Goal: Information Seeking & Learning: Learn about a topic

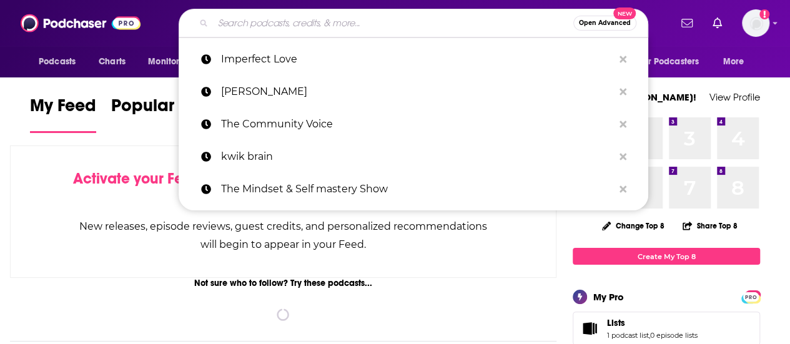
click at [346, 26] on input "Search podcasts, credits, & more..." at bounding box center [393, 23] width 360 height 20
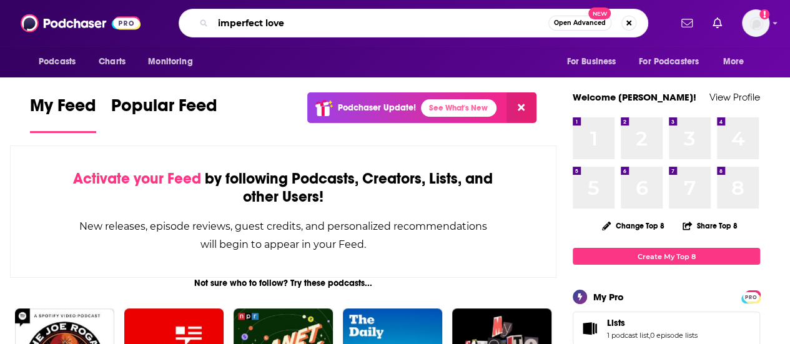
type input "imperfect love"
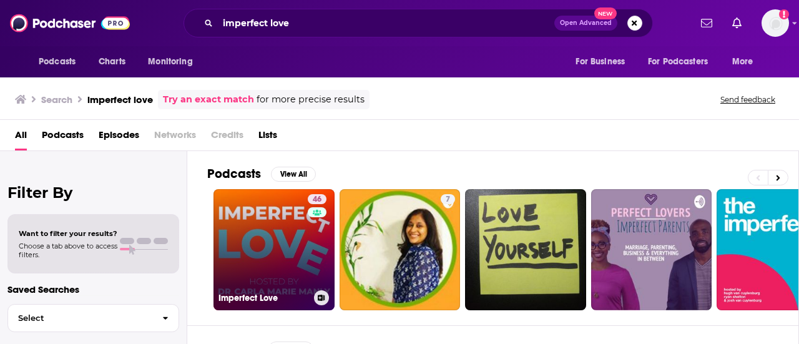
click at [247, 264] on link "46 Imperfect Love" at bounding box center [274, 249] width 121 height 121
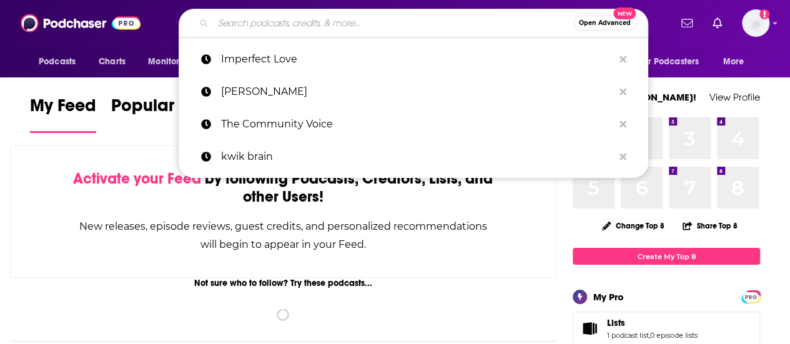
click at [247, 25] on input "Search podcasts, credits, & more..." at bounding box center [393, 23] width 360 height 20
paste input "The [PERSON_NAME] Millionaire"
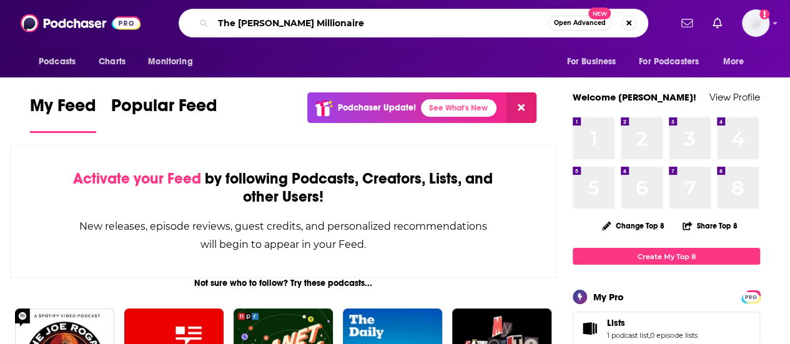
type input "The [PERSON_NAME] Millionaire"
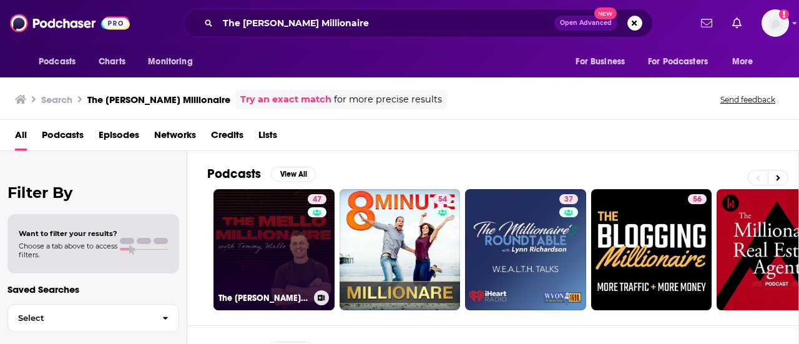
click at [268, 235] on link "47 The [PERSON_NAME] Millionaire with [PERSON_NAME]" at bounding box center [274, 249] width 121 height 121
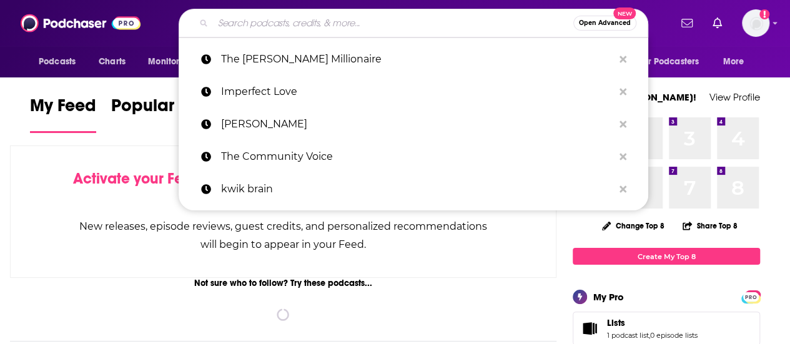
click at [316, 27] on input "Search podcasts, credits, & more..." at bounding box center [393, 23] width 360 height 20
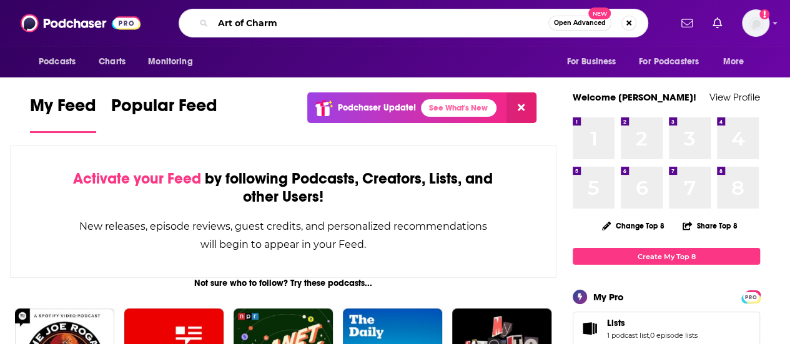
type input "Art of Charm"
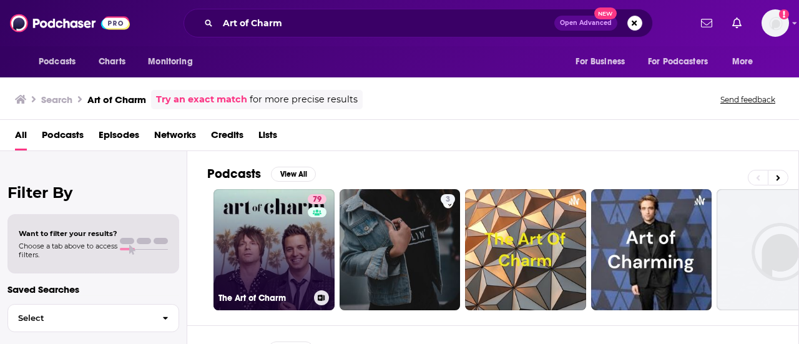
click at [267, 219] on link "79 The Art of Charm" at bounding box center [274, 249] width 121 height 121
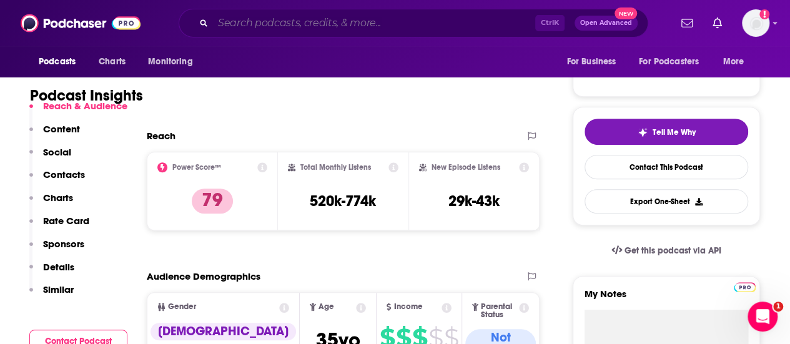
click at [305, 25] on input "Search podcasts, credits, & more..." at bounding box center [374, 23] width 322 height 20
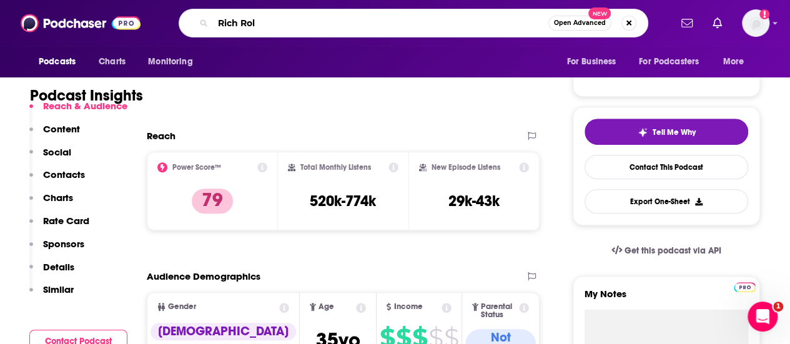
type input "Rich Roll"
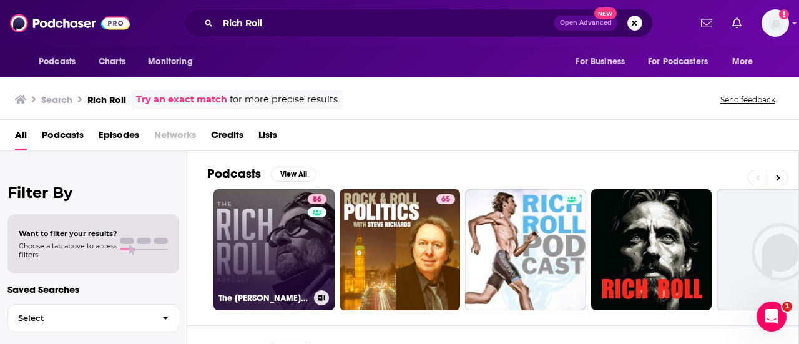
click at [269, 247] on link "86 The Rich Roll Podcast" at bounding box center [274, 249] width 121 height 121
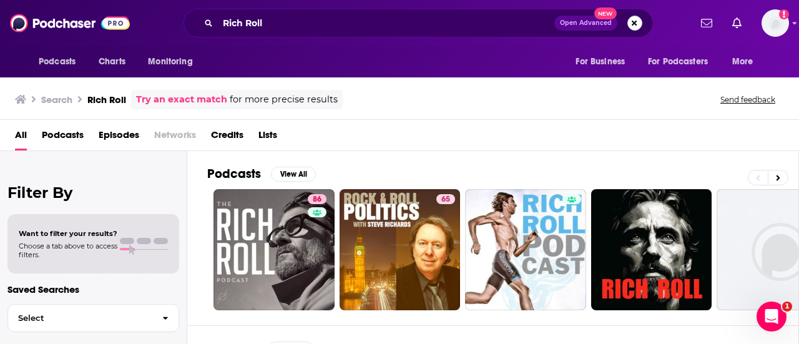
click at [633, 18] on button "Search podcasts, credits, & more..." at bounding box center [635, 23] width 15 height 15
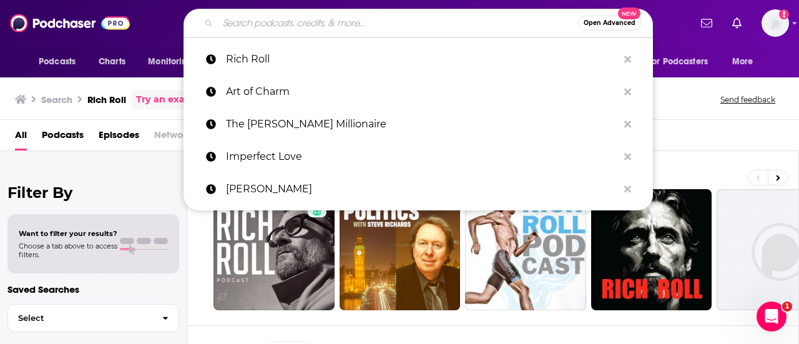
click at [380, 22] on input "Search podcasts, credits, & more..." at bounding box center [398, 23] width 360 height 20
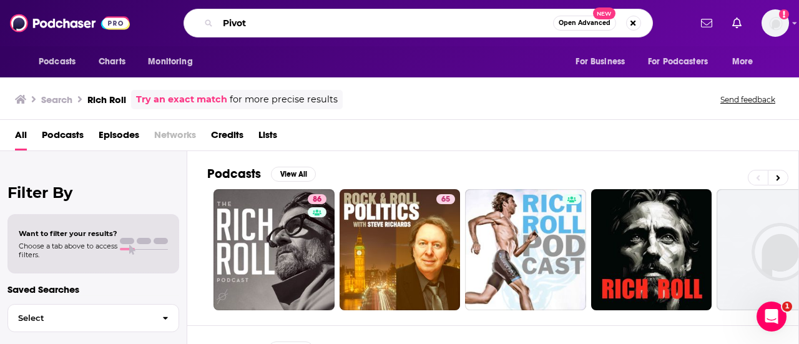
type input "Pivot"
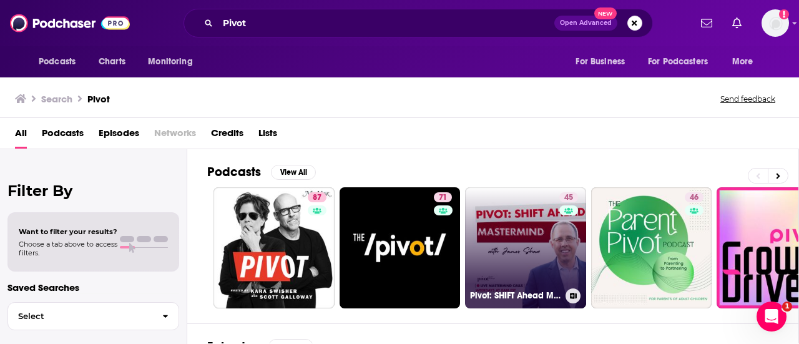
click at [505, 239] on link "45 Pivot: SHIFT Ahead Mastermind" at bounding box center [525, 247] width 121 height 121
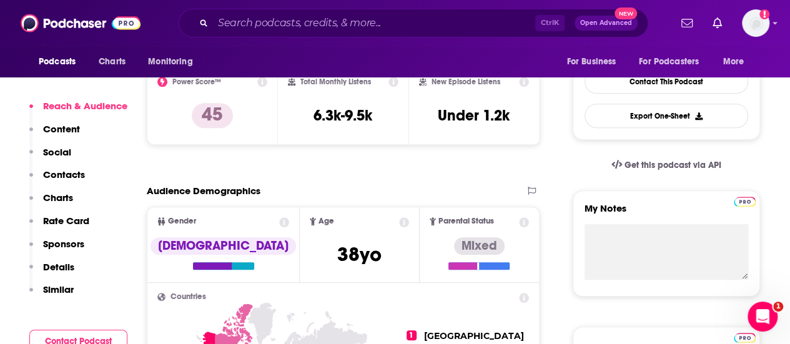
scroll to position [324, 0]
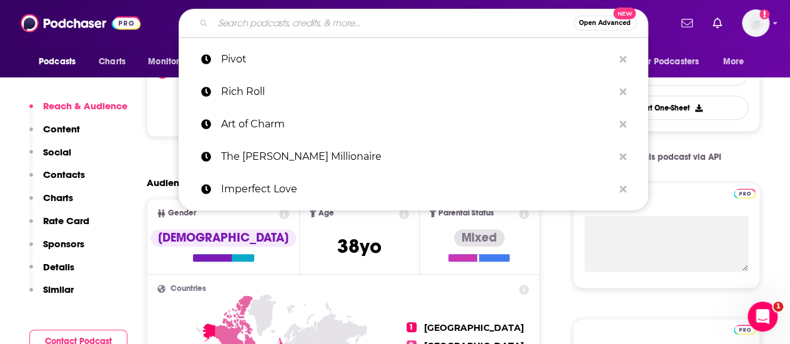
click at [283, 24] on input "Search podcasts, credits, & more..." at bounding box center [393, 23] width 360 height 20
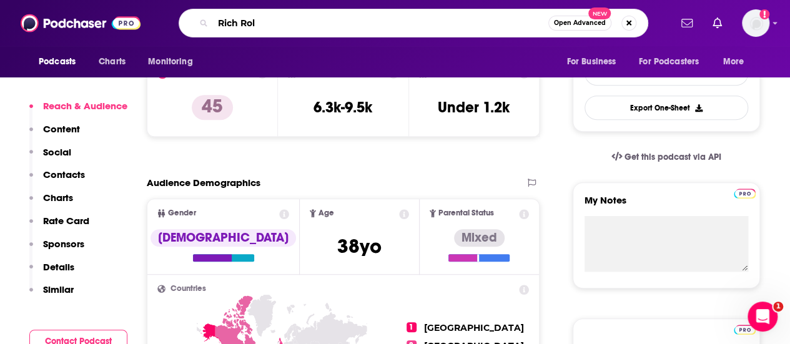
type input "Rich Roll"
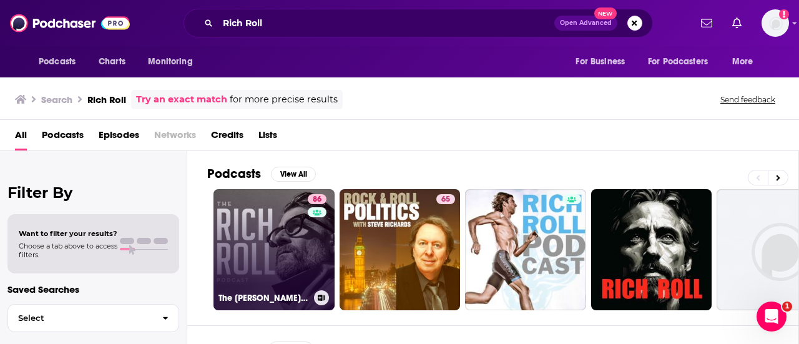
click at [264, 234] on link "86 The Rich Roll Podcast" at bounding box center [274, 249] width 121 height 121
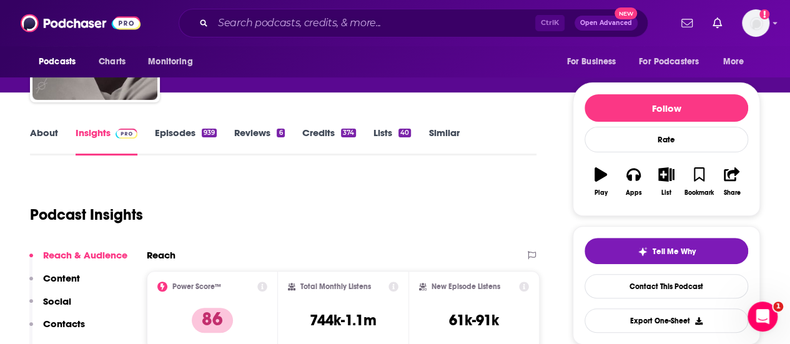
scroll to position [121, 0]
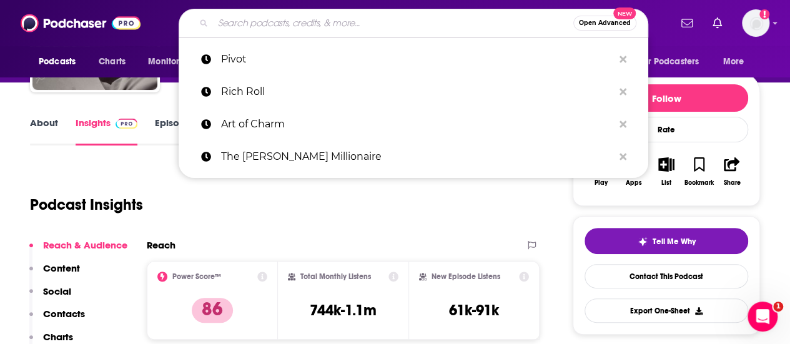
click at [286, 24] on input "Search podcasts, credits, & more..." at bounding box center [393, 23] width 360 height 20
paste input "Commentary Magazine"
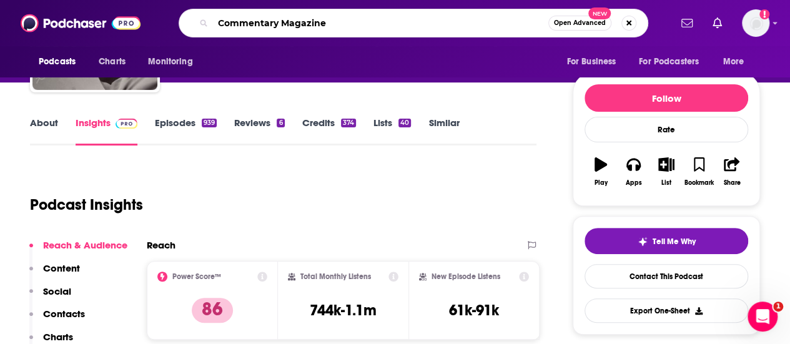
type input "Commentary Magazine"
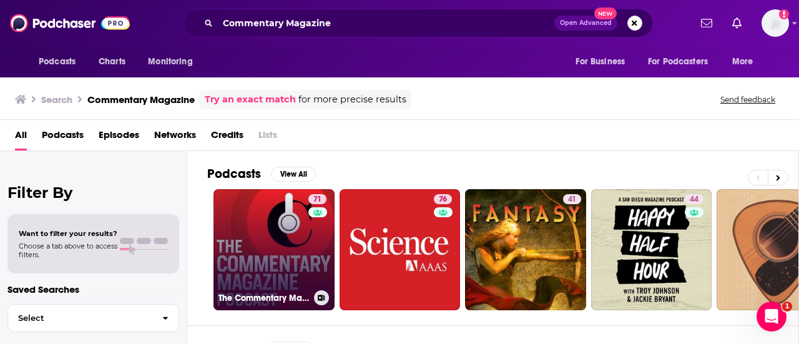
click at [255, 250] on link "71 The Commentary Magazine Podcast" at bounding box center [274, 249] width 121 height 121
